Goal: Task Accomplishment & Management: Manage account settings

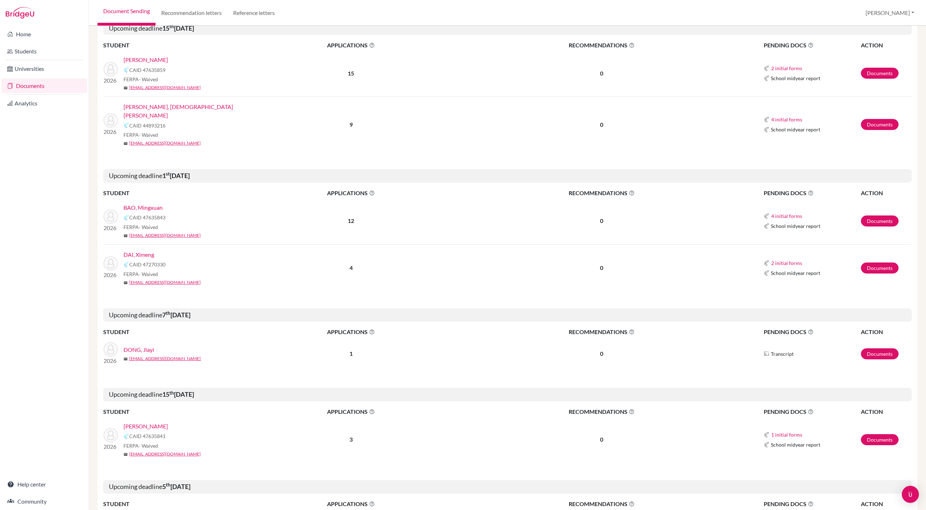
scroll to position [224, 0]
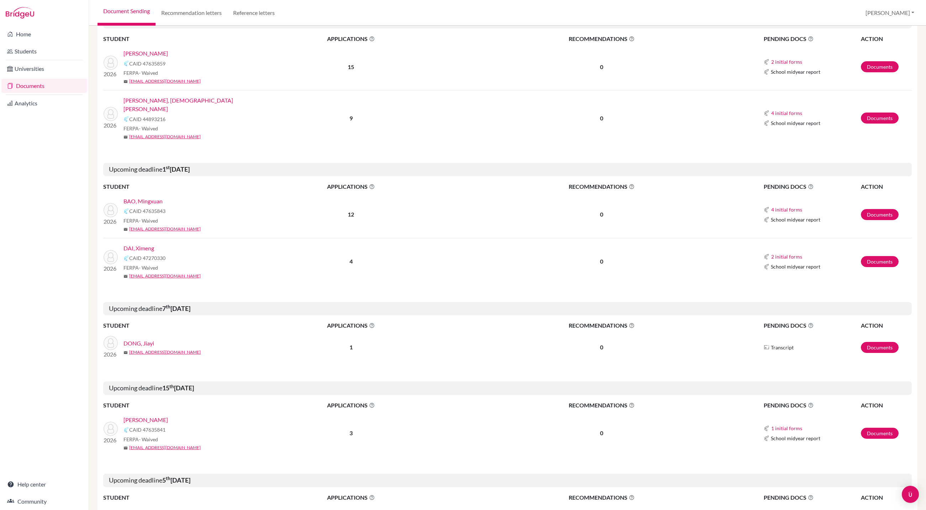
click at [147, 252] on link "DAI, Ximeng" at bounding box center [139, 248] width 31 height 9
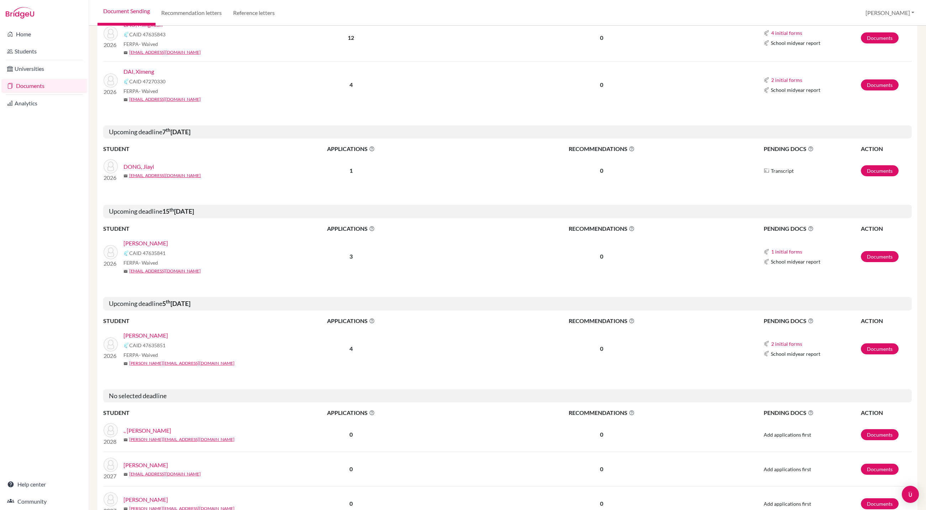
scroll to position [403, 0]
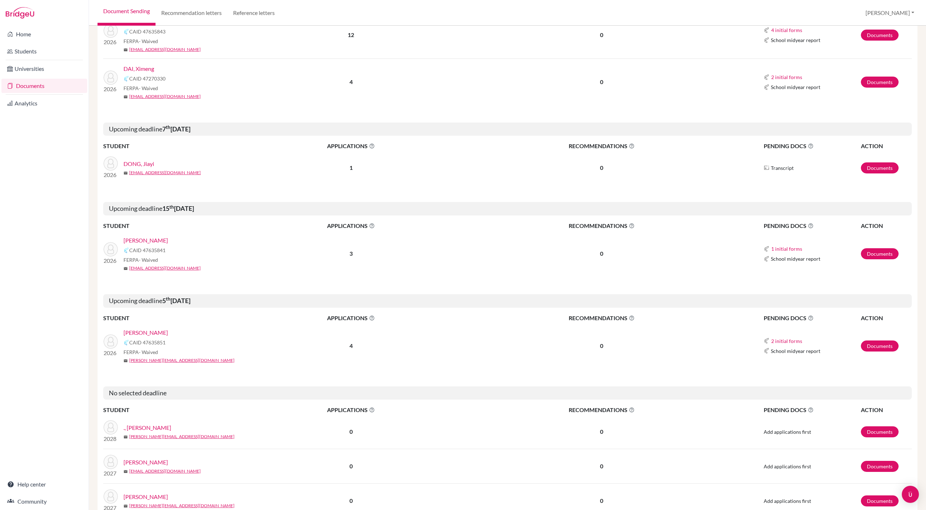
click at [145, 168] on link "DONG, Jiayi" at bounding box center [139, 163] width 31 height 9
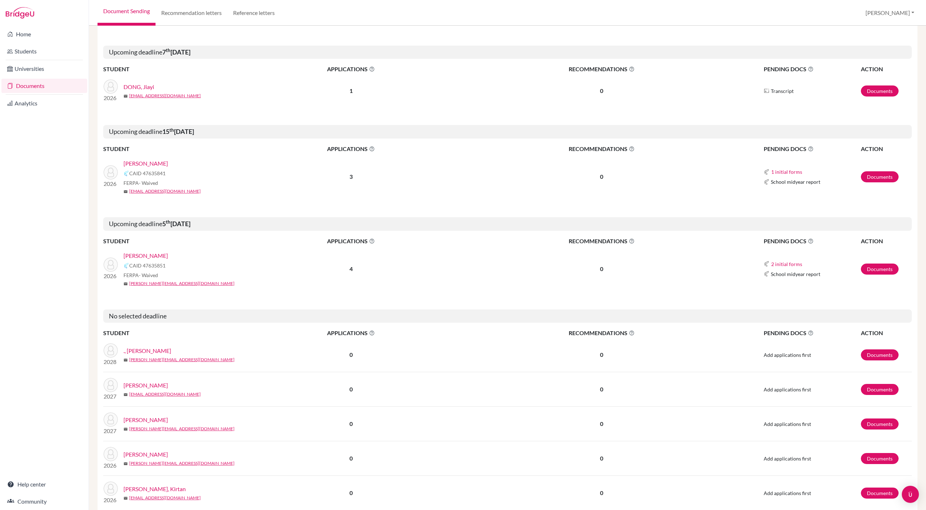
scroll to position [493, 0]
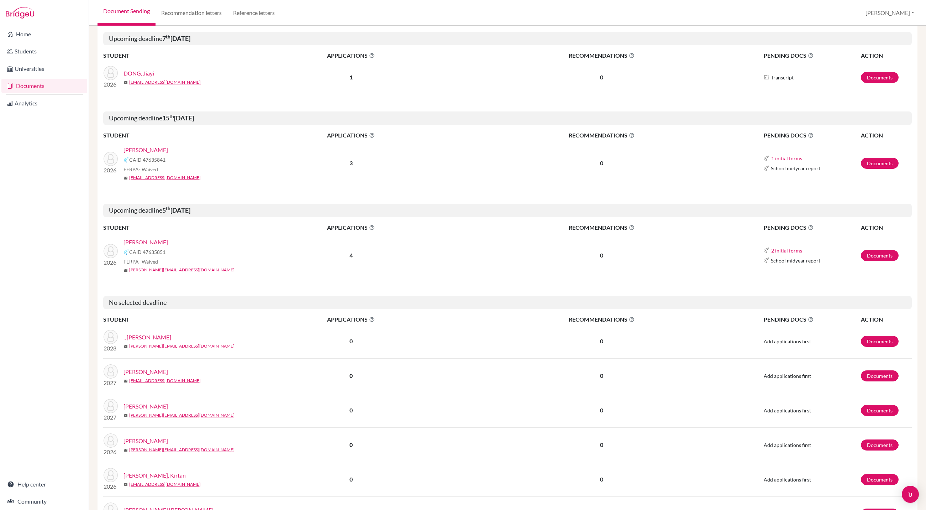
click at [156, 246] on link "SOOD, Ariana" at bounding box center [146, 242] width 45 height 9
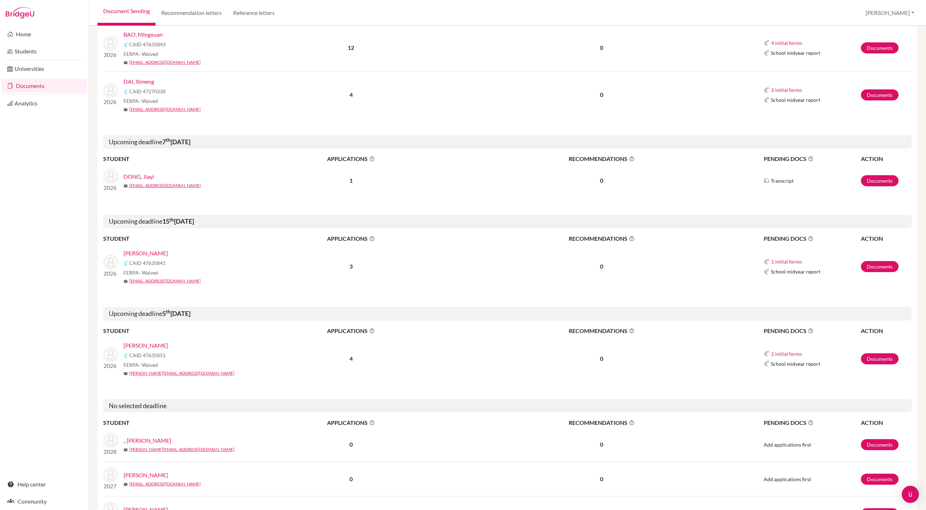
scroll to position [357, 0]
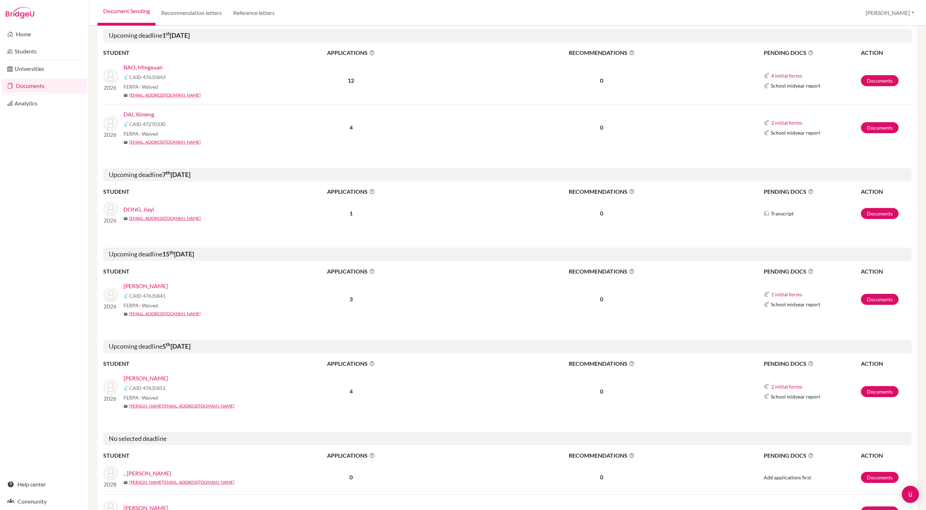
click at [150, 119] on link "DAI, Ximeng" at bounding box center [139, 114] width 31 height 9
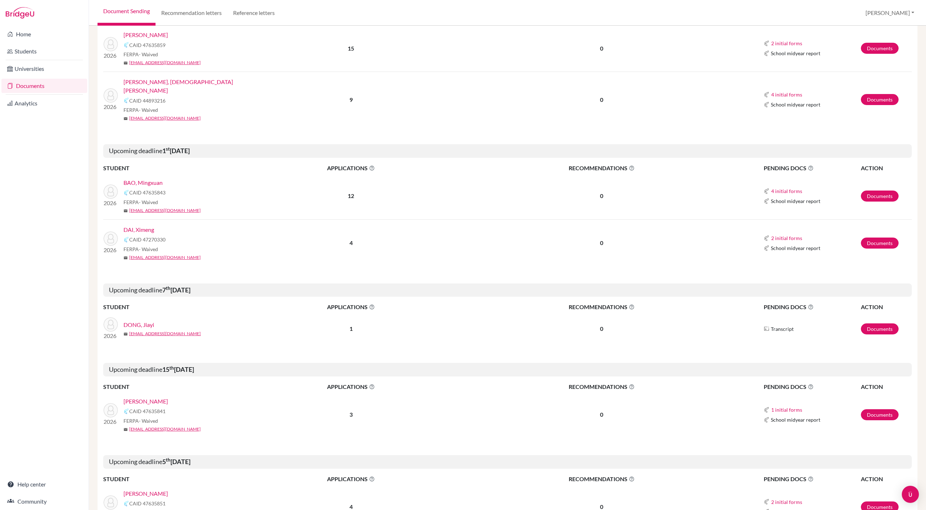
scroll to position [236, 0]
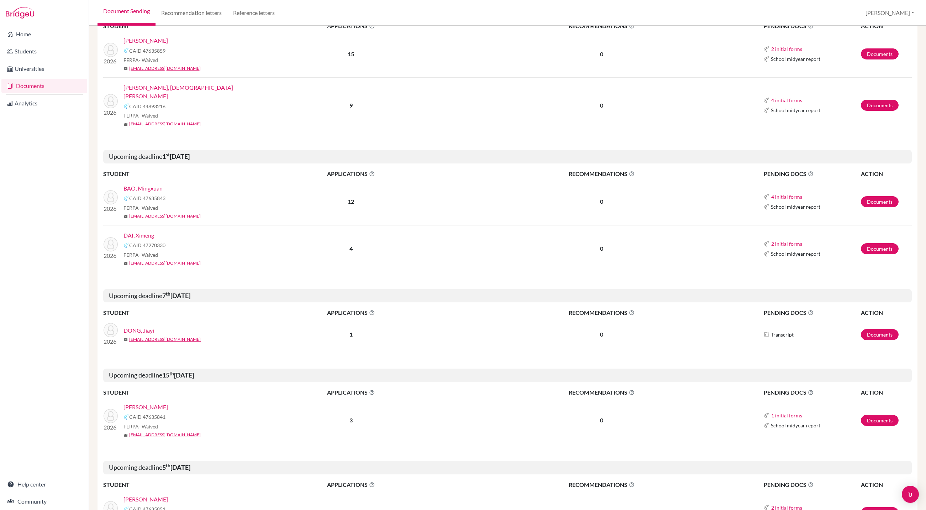
click at [152, 45] on link "KOHLI, Devansh" at bounding box center [146, 40] width 45 height 9
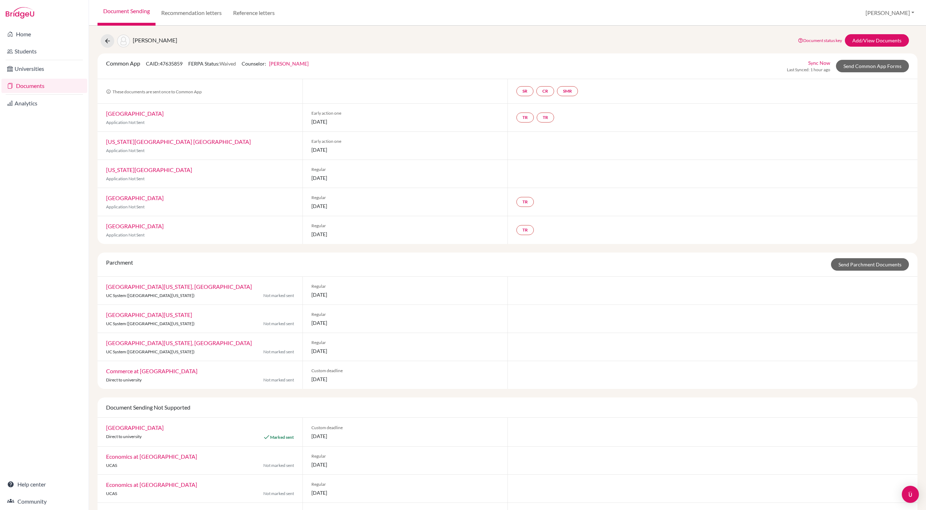
scroll to position [11, 0]
